Goal: Use online tool/utility

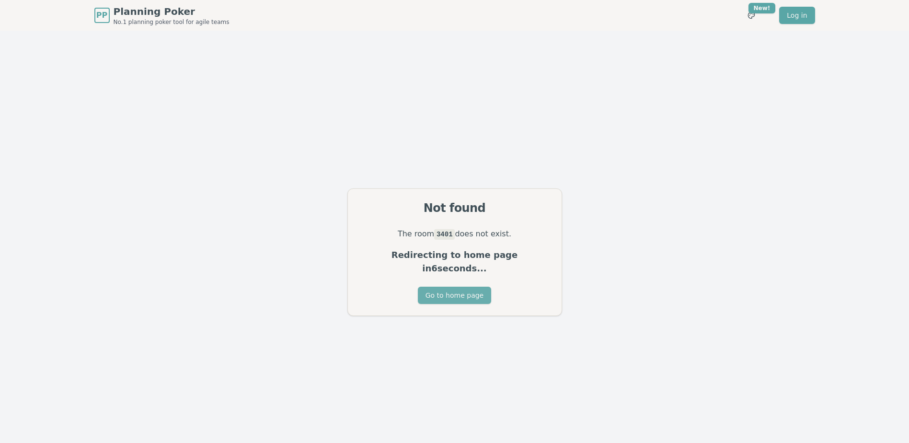
click at [442, 293] on button "Go to home page" at bounding box center [454, 295] width 73 height 17
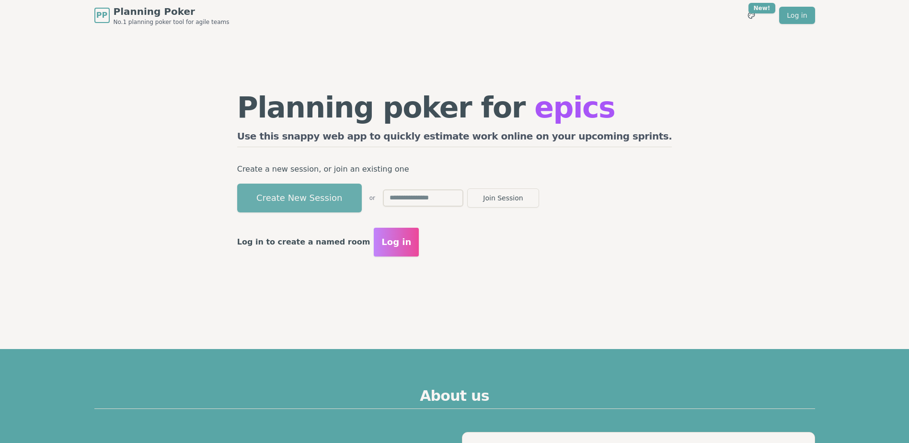
click at [362, 188] on button "Create New Session" at bounding box center [299, 198] width 125 height 29
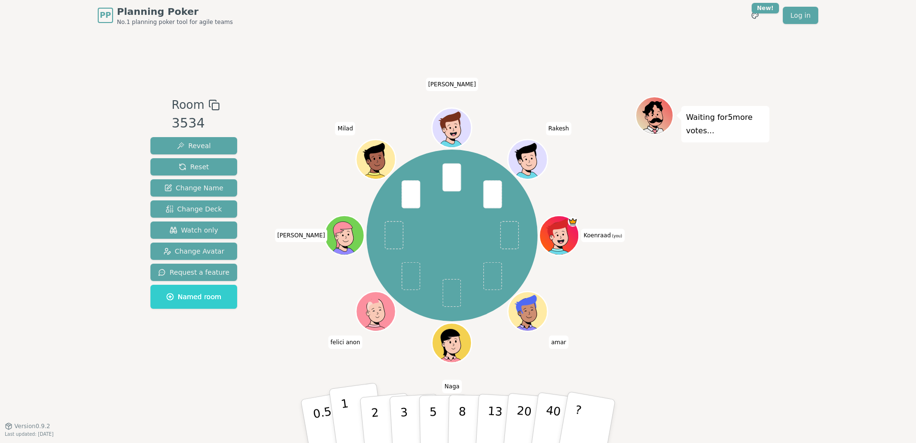
click at [352, 414] on button "1" at bounding box center [357, 421] width 57 height 78
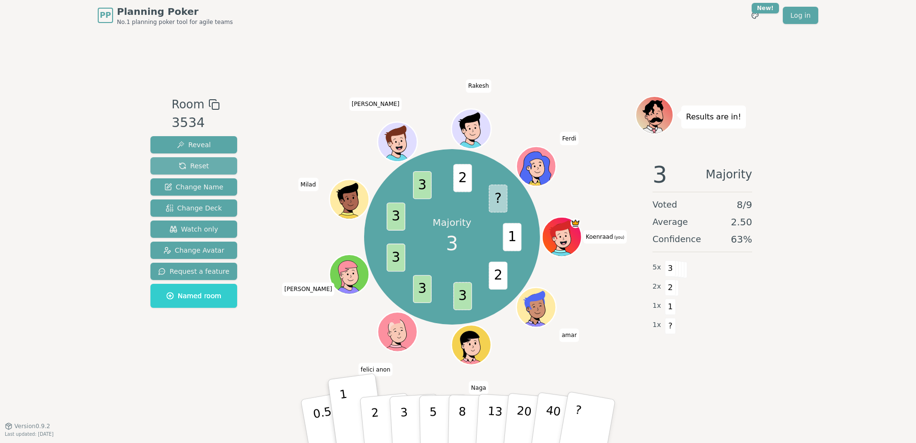
click at [195, 165] on span "Reset" at bounding box center [194, 166] width 30 height 10
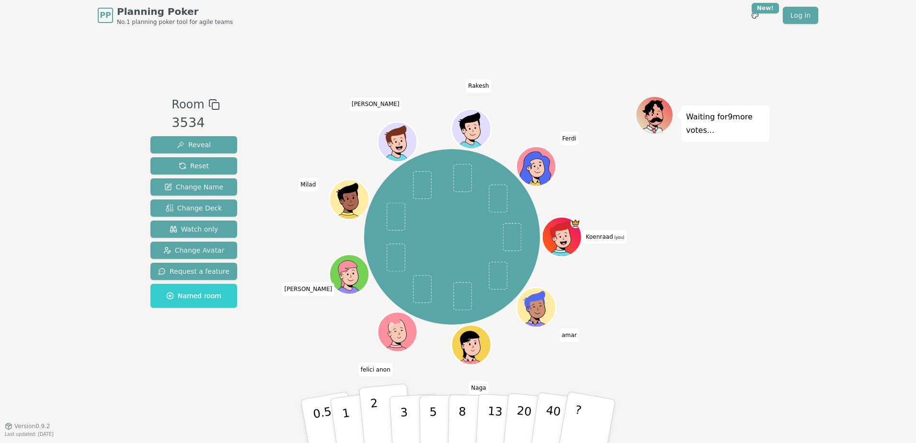
click at [379, 414] on button "2" at bounding box center [386, 421] width 55 height 76
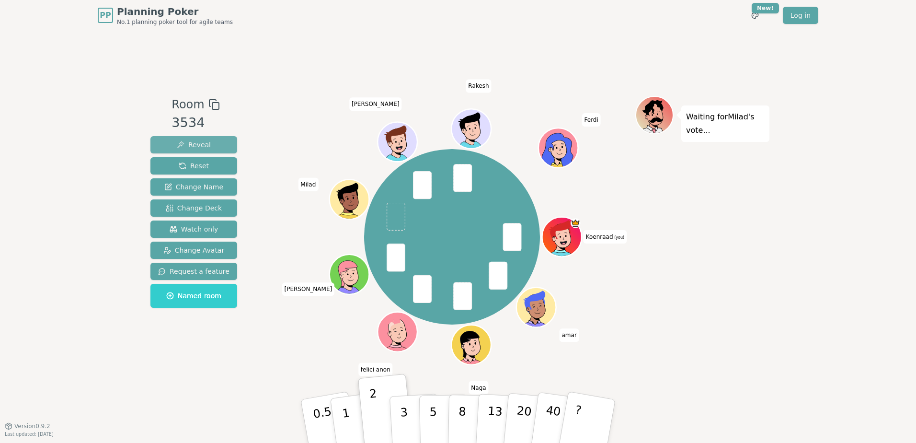
click at [197, 144] on span "Reveal" at bounding box center [194, 145] width 34 height 10
